Goal: Find contact information: Find contact information

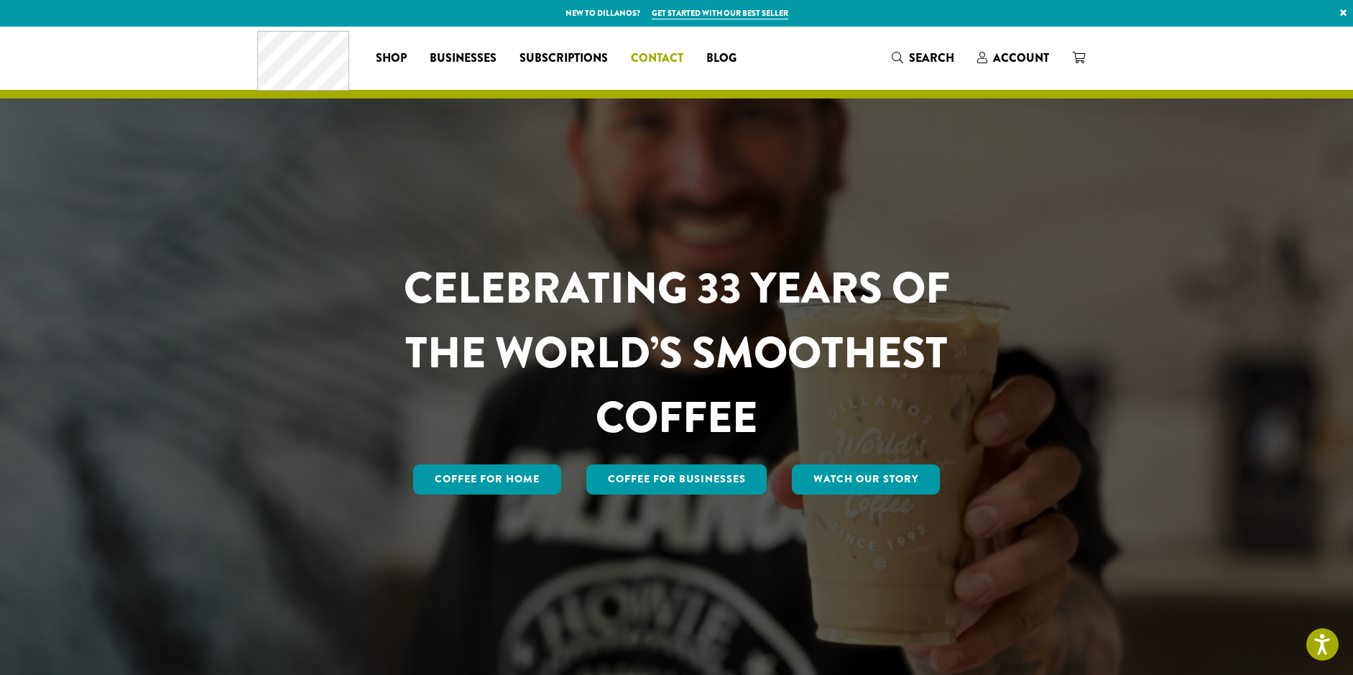
click at [651, 51] on span "Contact" at bounding box center [657, 59] width 52 height 18
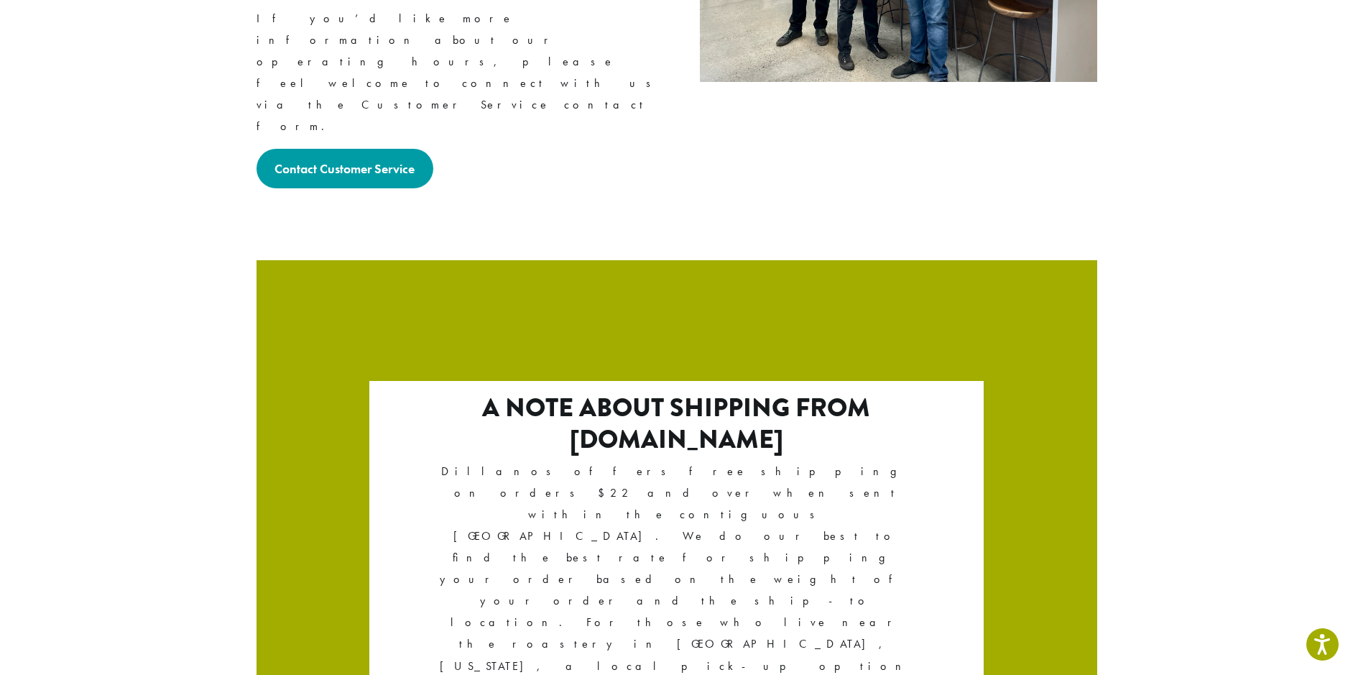
scroll to position [2363, 0]
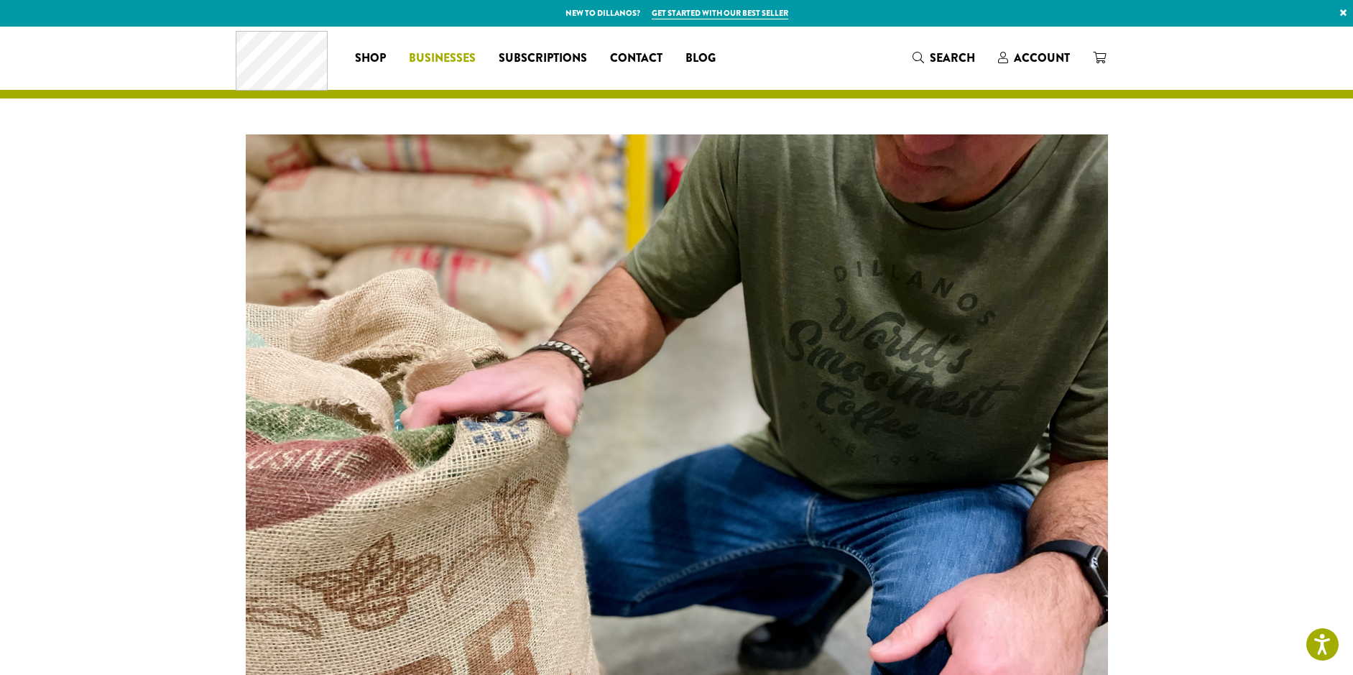
click at [437, 62] on span "Businesses" at bounding box center [442, 59] width 67 height 18
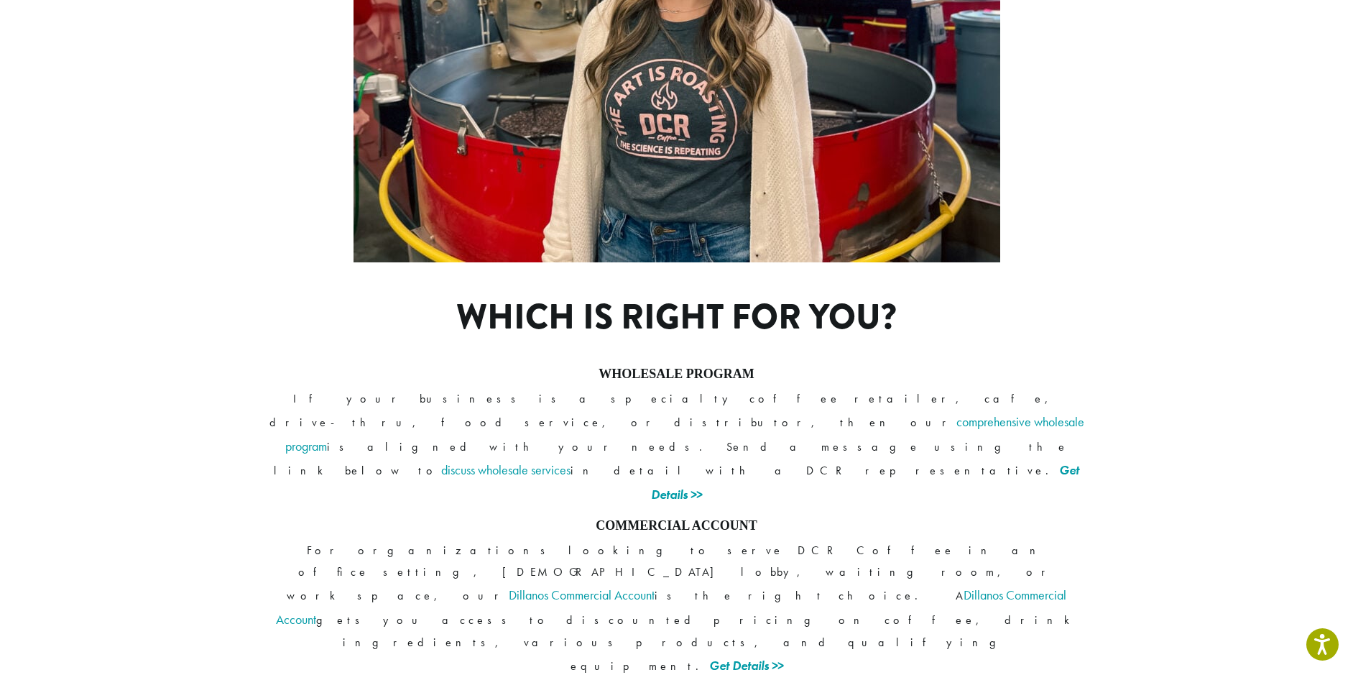
scroll to position [999, 0]
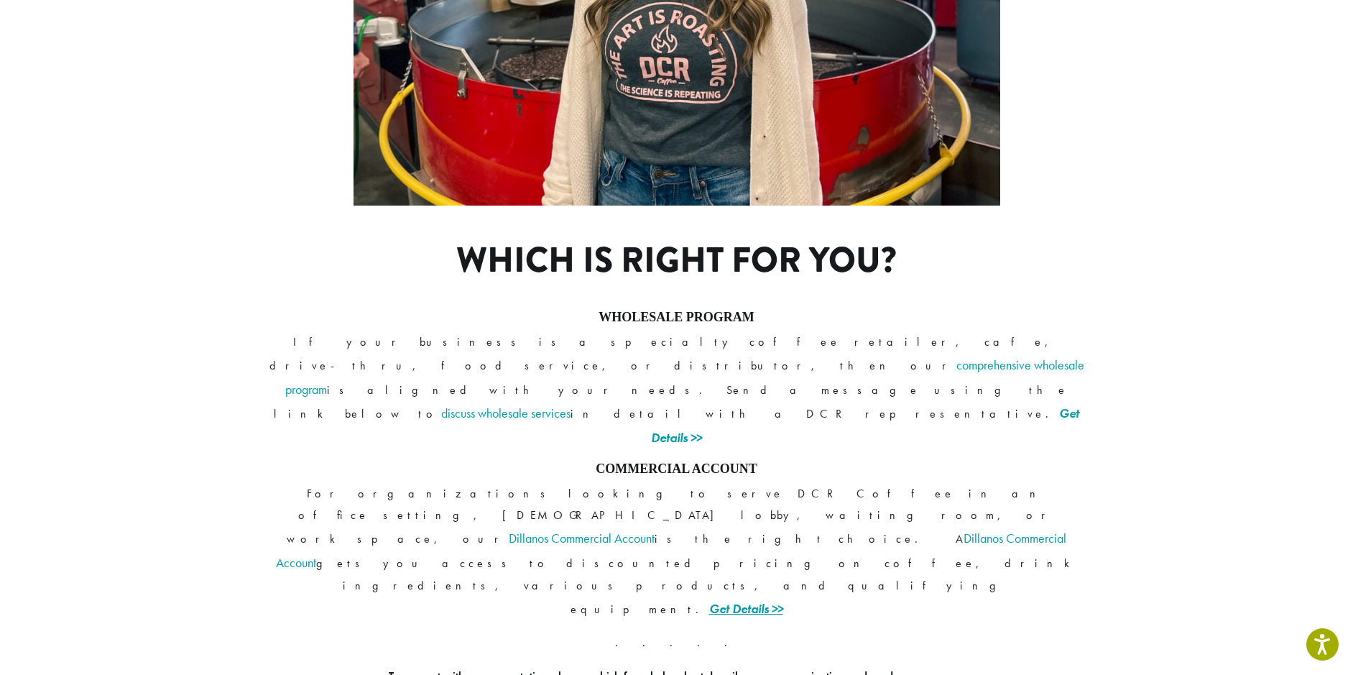
click at [783, 600] on link "Get Details >>" at bounding box center [746, 608] width 74 height 17
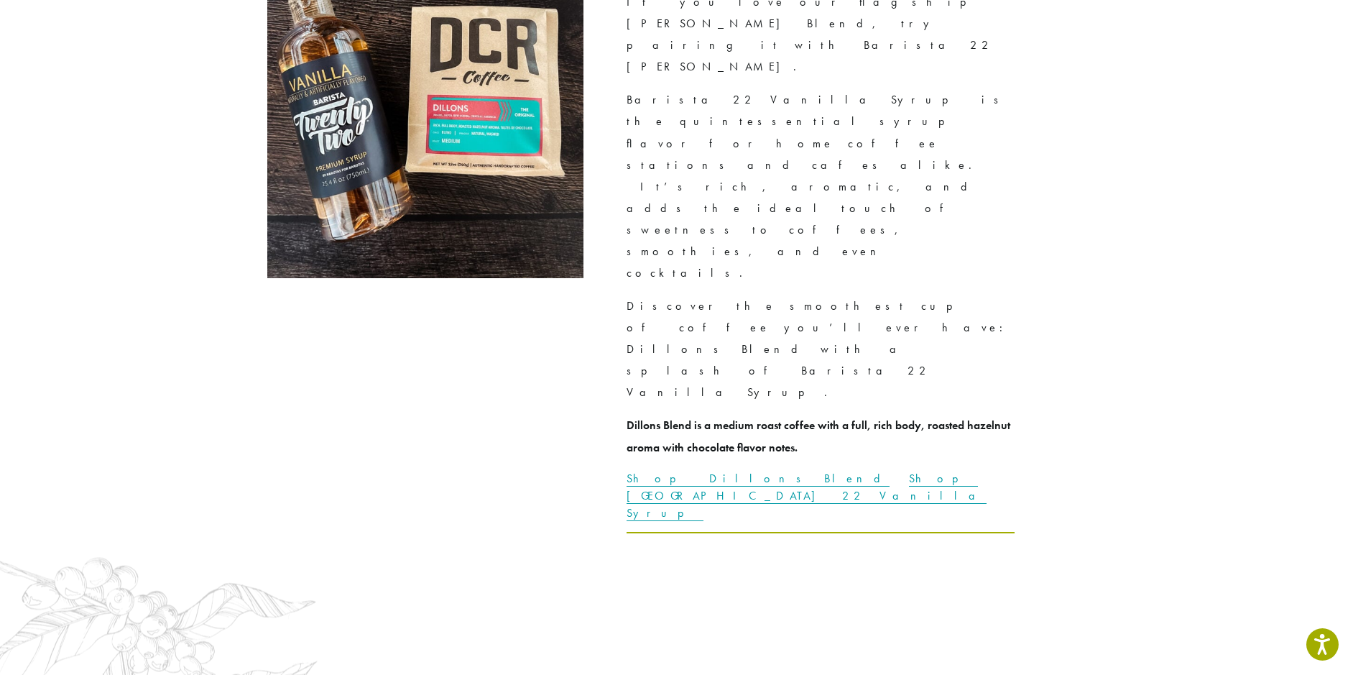
scroll to position [4060, 0]
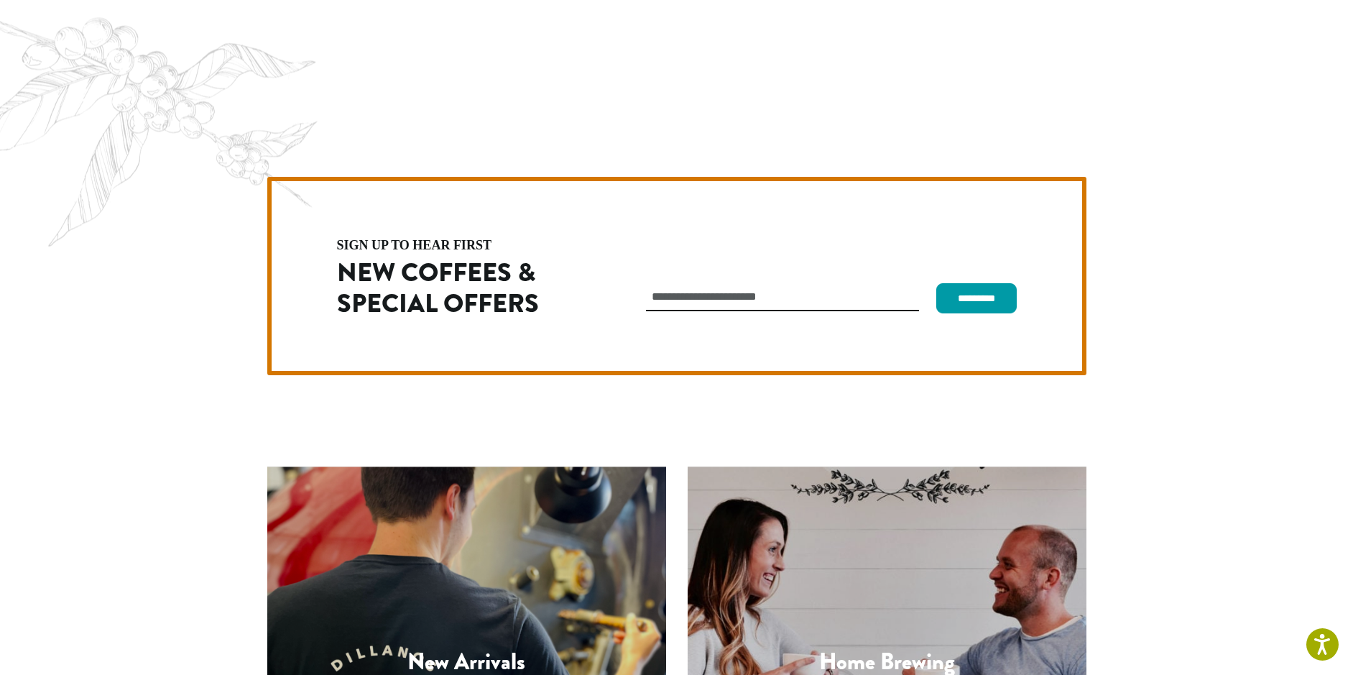
drag, startPoint x: 348, startPoint y: 591, endPoint x: 256, endPoint y: 591, distance: 92.0
drag, startPoint x: 256, startPoint y: 591, endPoint x: 284, endPoint y: 593, distance: 28.8
copy p "[PHONE_NUMBER]"
